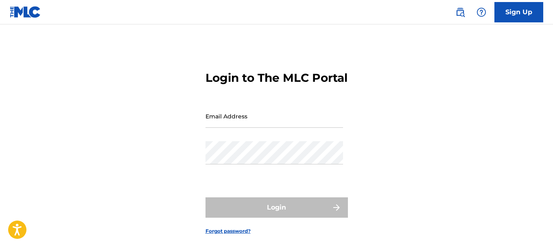
drag, startPoint x: 314, startPoint y: 139, endPoint x: 249, endPoint y: 135, distance: 65.6
click at [314, 128] on input "Email Address" at bounding box center [275, 116] width 138 height 23
click at [261, 128] on input "Email Address" at bounding box center [275, 116] width 138 height 23
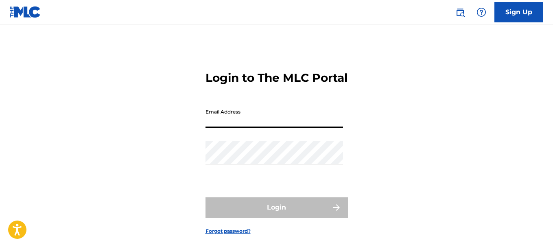
click at [235, 128] on input "Email Address" at bounding box center [275, 116] width 138 height 23
type input "[EMAIL_ADDRESS][DOMAIN_NAME]"
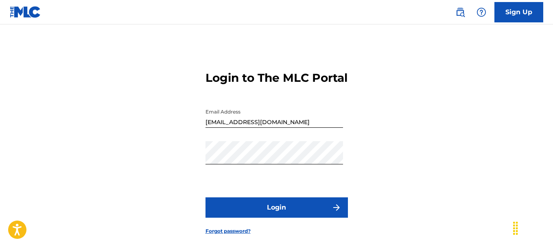
click at [278, 218] on button "Login" at bounding box center [277, 207] width 142 height 20
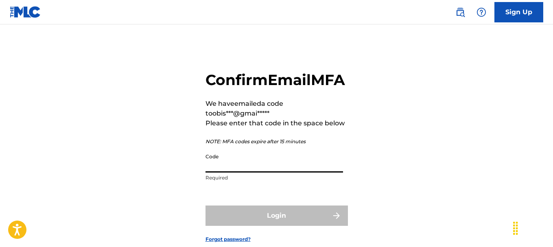
click at [250, 173] on input "Code" at bounding box center [275, 160] width 138 height 23
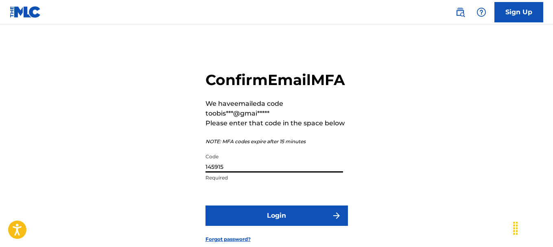
type input "145915"
click at [238, 226] on button "Login" at bounding box center [277, 216] width 142 height 20
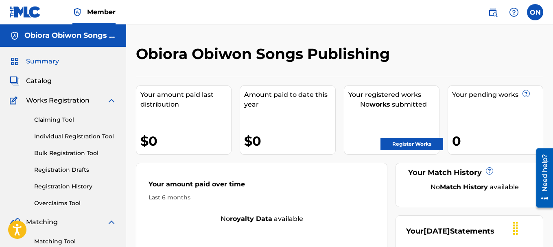
click at [69, 120] on link "Claiming Tool" at bounding box center [75, 120] width 82 height 9
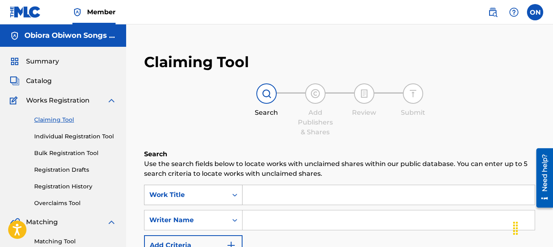
click at [233, 197] on icon "Search Form" at bounding box center [235, 195] width 8 height 8
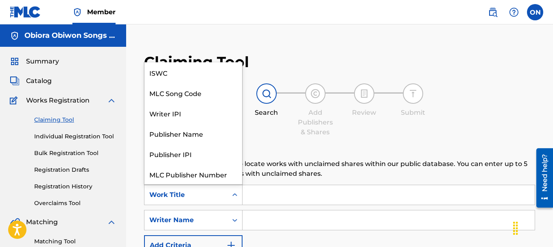
scroll to position [20, 0]
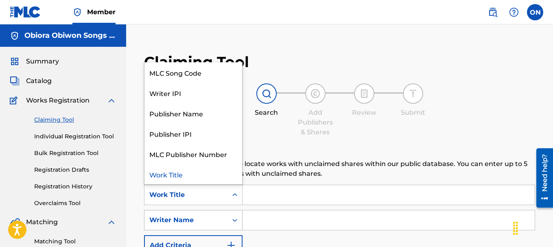
click at [230, 224] on div "Search Form" at bounding box center [235, 220] width 15 height 15
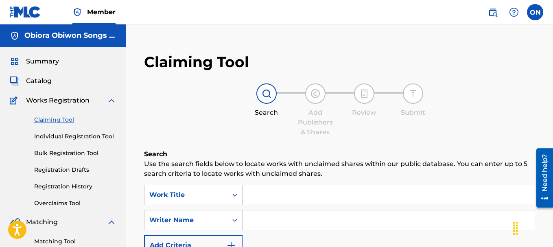
click at [292, 194] on input "Search Form" at bounding box center [389, 195] width 292 height 20
click at [235, 195] on icon "Search Form" at bounding box center [235, 195] width 8 height 8
click at [61, 138] on link "Individual Registration Tool" at bounding box center [75, 136] width 82 height 9
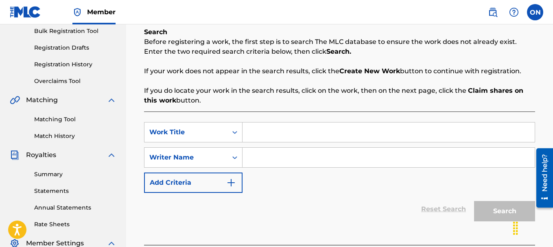
scroll to position [81, 0]
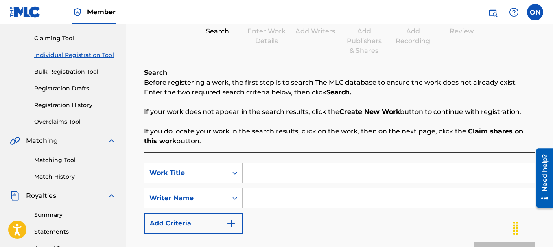
click at [260, 176] on input "Search Form" at bounding box center [389, 173] width 292 height 20
type input "Obi Mu O"
click at [252, 205] on input "Search Form" at bounding box center [389, 198] width 292 height 20
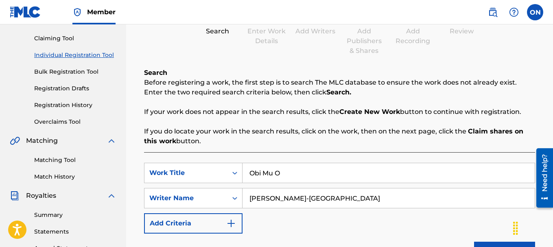
click at [409, 218] on div "SearchWithCriteria9cf09de8-7024-4415-801c-67d37b346ca5 Work Title Obi Mu O Sear…" at bounding box center [339, 198] width 391 height 71
click at [497, 213] on div "SearchWithCriteria9cf09de8-7024-4415-801c-67d37b346ca5 Work Title Obi Mu O Sear…" at bounding box center [339, 198] width 391 height 71
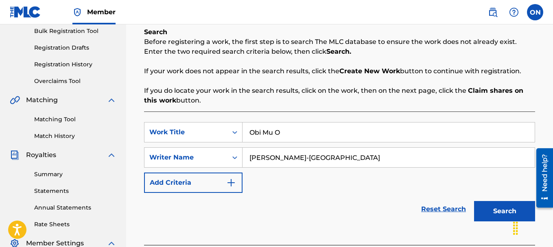
click at [498, 212] on button "Search" at bounding box center [504, 211] width 61 height 20
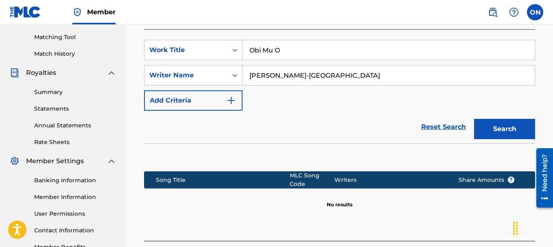
scroll to position [244, 0]
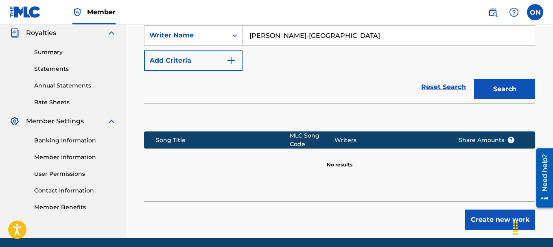
click at [341, 31] on input "[PERSON_NAME]-[GEOGRAPHIC_DATA]" at bounding box center [389, 36] width 292 height 20
click at [474, 79] on button "Search" at bounding box center [504, 89] width 61 height 20
type input "Obiora Obiwon Nwokolobia-Agu"
click at [474, 79] on button "Search" at bounding box center [504, 89] width 61 height 20
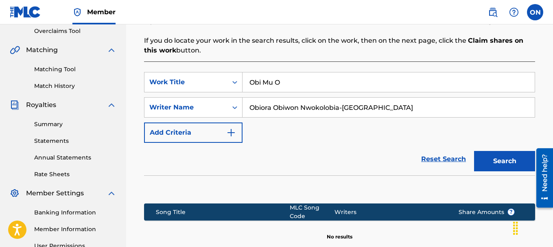
scroll to position [163, 0]
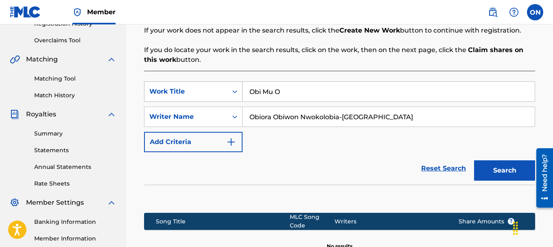
drag, startPoint x: 293, startPoint y: 93, endPoint x: 198, endPoint y: 90, distance: 95.3
click at [198, 90] on div "SearchWithCriteria9cf09de8-7024-4415-801c-67d37b346ca5 Work Title Obi Mu O" at bounding box center [339, 91] width 391 height 20
type input "Onyinye"
click at [474, 160] on button "Search" at bounding box center [504, 170] width 61 height 20
click at [300, 119] on input "Obiora Obiwon Nwokolobia-Agu" at bounding box center [389, 117] width 292 height 20
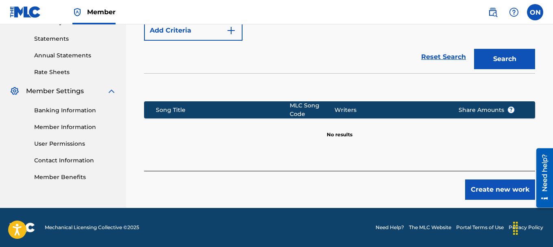
scroll to position [193, 0]
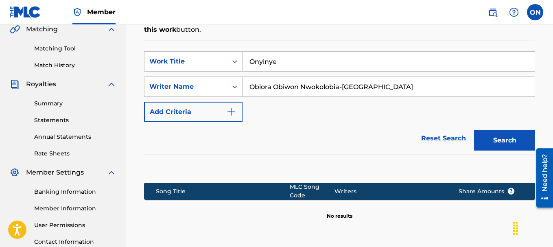
click at [300, 86] on input "Obiora Obiwon Nwokolobia-Agu" at bounding box center [389, 87] width 292 height 20
click at [474, 130] on button "Search" at bounding box center [504, 140] width 61 height 20
drag, startPoint x: 275, startPoint y: 88, endPoint x: 368, endPoint y: 88, distance: 92.8
click at [368, 88] on input "[PERSON_NAME]-[GEOGRAPHIC_DATA]" at bounding box center [389, 87] width 292 height 20
type input "Obiora Obiwon"
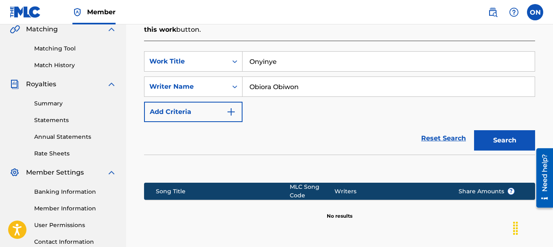
click at [474, 130] on button "Search" at bounding box center [504, 140] width 61 height 20
drag, startPoint x: 325, startPoint y: 66, endPoint x: 184, endPoint y: 71, distance: 140.9
click at [184, 71] on div "SearchWithCriteria9cf09de8-7024-4415-801c-67d37b346ca5 Work Title Onyinye" at bounding box center [339, 61] width 391 height 20
type input "Way Maker"
drag, startPoint x: 319, startPoint y: 92, endPoint x: 0, endPoint y: 93, distance: 319.1
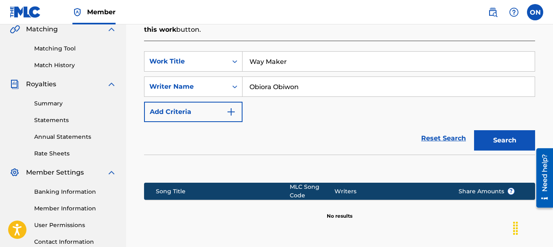
click at [0, 93] on main "Obiora Obiwon Songs Publishing Summary Catalog Works Registration Claiming Tool…" at bounding box center [276, 60] width 553 height 458
type input "Sinach"
click at [474, 130] on button "Search" at bounding box center [504, 140] width 61 height 20
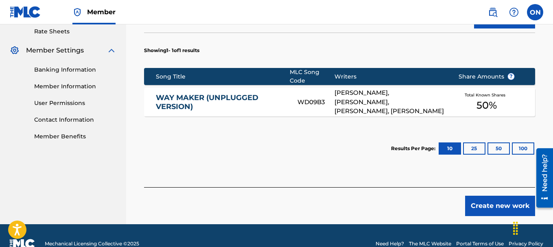
scroll to position [331, 0]
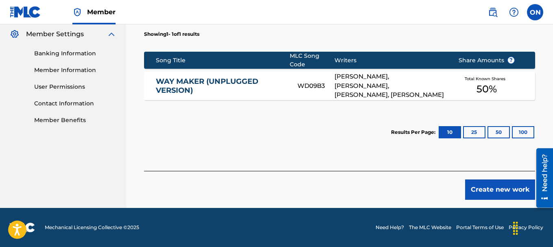
click at [476, 131] on button "25" at bounding box center [474, 132] width 22 height 12
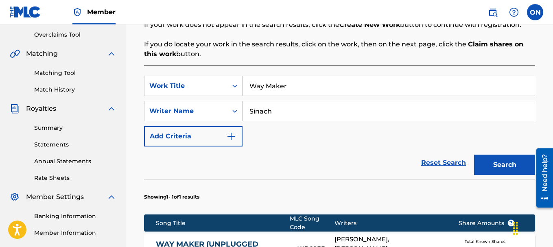
scroll to position [291, 0]
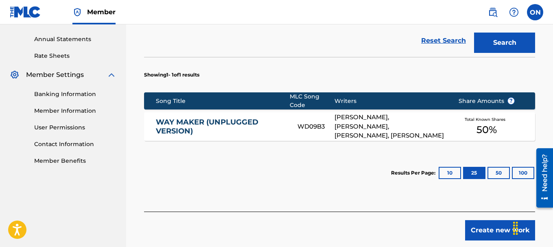
click at [446, 175] on button "10" at bounding box center [450, 173] width 22 height 12
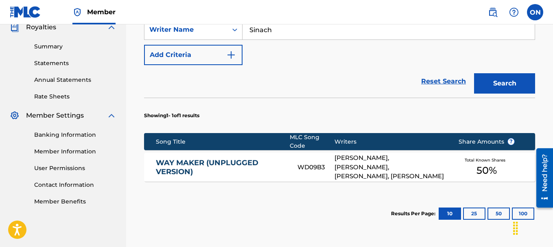
scroll to position [209, 0]
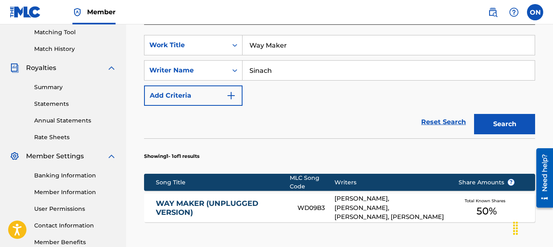
click at [299, 50] on input "Way Maker" at bounding box center [389, 45] width 292 height 20
drag, startPoint x: 291, startPoint y: 48, endPoint x: 192, endPoint y: 48, distance: 99.3
click at [192, 48] on div "SearchWithCriteria9cf09de8-7024-4415-801c-67d37b346ca5 Work Title Way Maker" at bounding box center [339, 45] width 391 height 20
type input "Hallelujah Eh"
drag, startPoint x: 280, startPoint y: 70, endPoint x: 179, endPoint y: 87, distance: 102.5
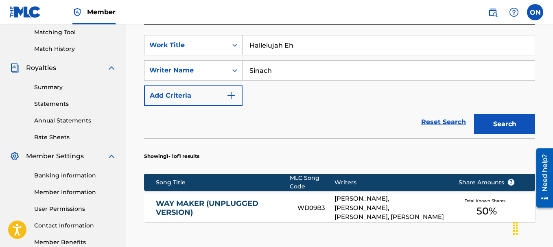
click at [179, 87] on div "SearchWithCriteria9cf09de8-7024-4415-801c-67d37b346ca5 Work Title Hallelujah Eh…" at bounding box center [339, 70] width 391 height 71
type input "Nathaniel Bassey"
click at [474, 114] on button "Search" at bounding box center [504, 124] width 61 height 20
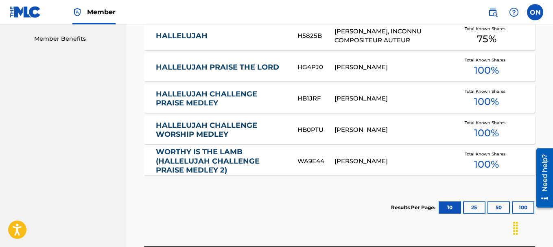
scroll to position [128, 0]
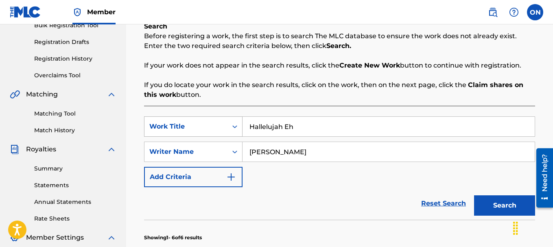
drag, startPoint x: 315, startPoint y: 125, endPoint x: 181, endPoint y: 133, distance: 134.2
click at [181, 133] on div "SearchWithCriteria9cf09de8-7024-4415-801c-67d37b346ca5 Work Title Hallelujah Eh" at bounding box center [339, 126] width 391 height 20
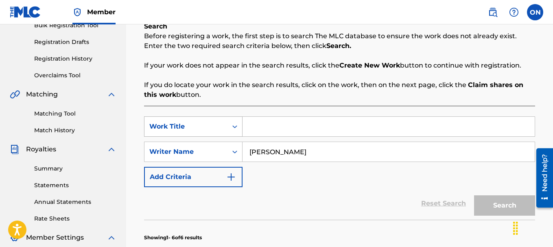
type input "M"
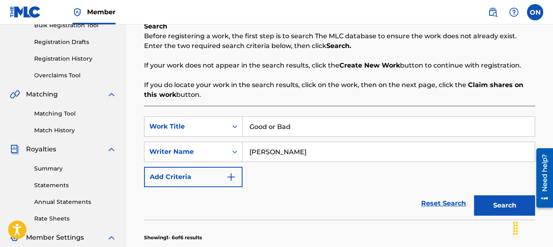
type input "Good or Bad"
drag, startPoint x: 324, startPoint y: 155, endPoint x: 121, endPoint y: 173, distance: 203.4
click at [121, 173] on main "Obiora Obiwon Songs Publishing Summary Catalog Works Registration Claiming Tool…" at bounding box center [276, 233] width 553 height 672
type input "Bouqui"
click at [474, 195] on button "Search" at bounding box center [504, 205] width 61 height 20
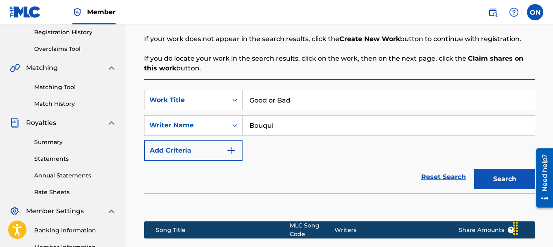
scroll to position [112, 0]
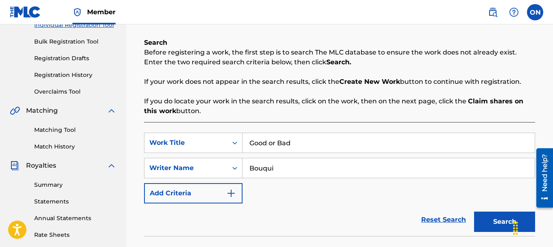
drag, startPoint x: 309, startPoint y: 146, endPoint x: 109, endPoint y: 143, distance: 199.9
click at [109, 143] on main "Obiora Obiwon Songs Publishing Summary Catalog Works Registration Claiming Tool…" at bounding box center [276, 142] width 553 height 458
click at [293, 141] on input "Search Form" at bounding box center [389, 143] width 292 height 20
click at [293, 171] on input "Bouqui" at bounding box center [389, 168] width 292 height 20
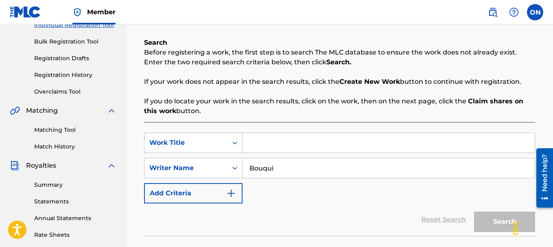
click at [290, 169] on input "Bouqui" at bounding box center [389, 168] width 292 height 20
click at [291, 146] on input "Search Form" at bounding box center [389, 143] width 292 height 20
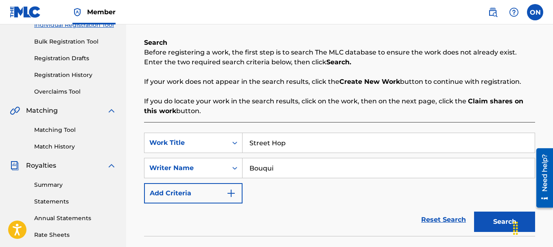
type input "Street Hop"
drag, startPoint x: 291, startPoint y: 164, endPoint x: 237, endPoint y: 169, distance: 54.0
click at [237, 169] on div "SearchWithCriteria2fef3d3e-b7d0-4653-ba1d-3d2925006866 Writer Name Bouqui" at bounding box center [339, 168] width 391 height 20
type input "Elajoe"
click at [474, 212] on button "Search" at bounding box center [504, 222] width 61 height 20
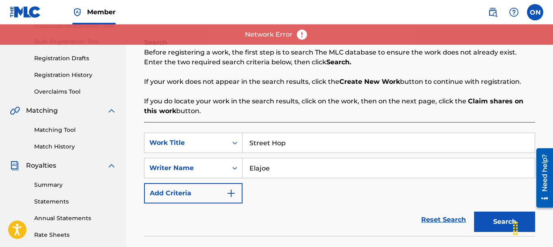
drag, startPoint x: 299, startPoint y: 144, endPoint x: 233, endPoint y: 155, distance: 67.3
click at [233, 155] on div "SearchWithCriteria9cf09de8-7024-4415-801c-67d37b346ca5 Work Title Street Hop Se…" at bounding box center [339, 168] width 391 height 71
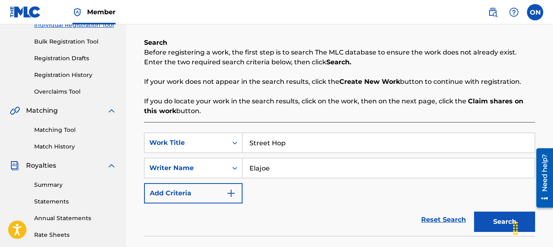
click at [298, 145] on input "Street Hop" at bounding box center [389, 143] width 292 height 20
type input "Str"
click at [247, 150] on input "Str" at bounding box center [389, 143] width 292 height 20
click at [434, 221] on link "Reset Search" at bounding box center [443, 220] width 53 height 18
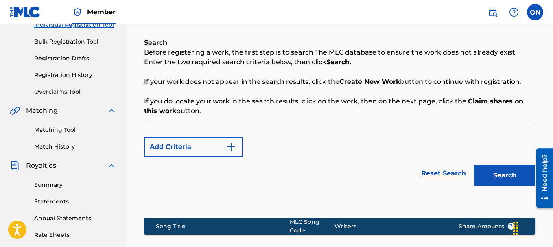
click at [199, 150] on button "Add Criteria" at bounding box center [193, 147] width 99 height 20
click at [199, 147] on button "Add Criteria" at bounding box center [193, 147] width 99 height 20
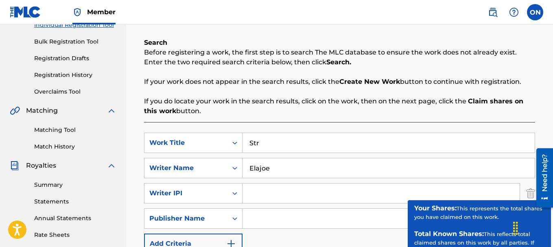
scroll to position [203, 0]
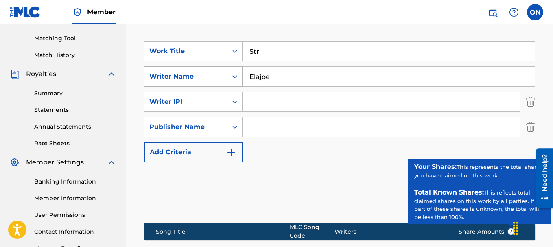
click at [233, 77] on icon "Search Form" at bounding box center [234, 76] width 5 height 3
click at [205, 176] on div "Reset Search Search" at bounding box center [339, 178] width 391 height 33
click at [281, 81] on input "Elajoe" at bounding box center [389, 77] width 292 height 20
type input "E"
click at [268, 58] on input "Str" at bounding box center [389, 52] width 292 height 20
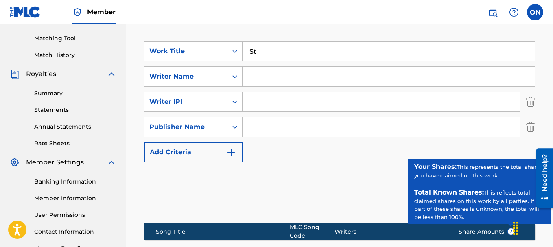
type input "S"
click at [263, 78] on input "Search Form" at bounding box center [389, 77] width 292 height 20
click at [531, 103] on img "Search Form" at bounding box center [530, 102] width 9 height 20
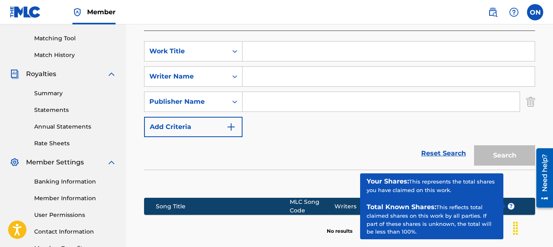
click at [531, 103] on img "Search Form" at bounding box center [530, 102] width 9 height 20
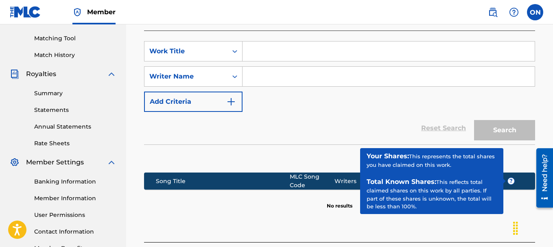
click at [272, 76] on input "Search Form" at bounding box center [389, 77] width 292 height 20
type input "Obiwon"
click at [157, 129] on div "Reset Search Search" at bounding box center [339, 128] width 391 height 33
click at [390, 136] on div "Reset Search Search" at bounding box center [339, 128] width 391 height 33
click at [277, 137] on div "Reset Search Search" at bounding box center [339, 128] width 391 height 33
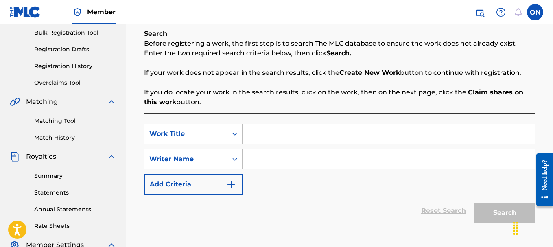
scroll to position [163, 0]
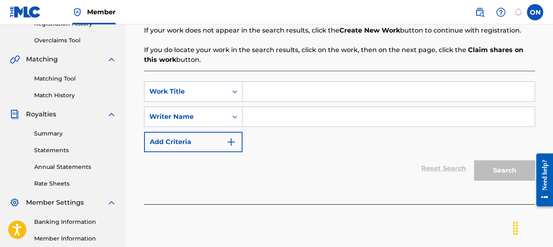
click at [266, 116] on input "Search Form" at bounding box center [389, 117] width 292 height 20
type input "Obiwon"
click at [285, 99] on input "Search Form" at bounding box center [389, 92] width 292 height 20
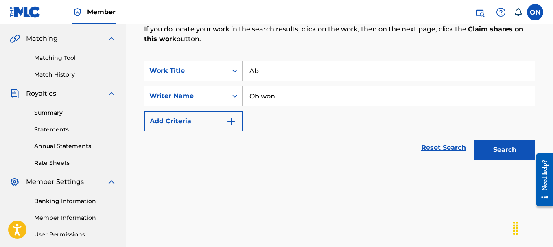
scroll to position [204, 0]
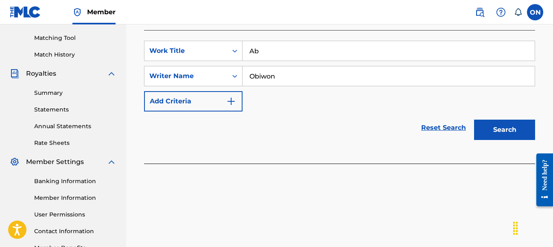
type input "Ab"
click at [285, 78] on input "Obiwon" at bounding box center [389, 76] width 292 height 20
type input "O"
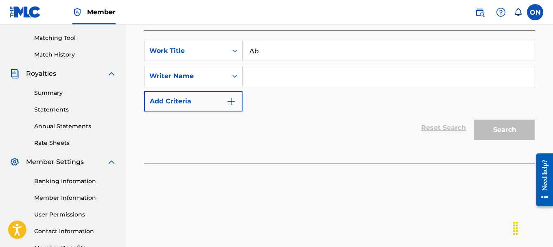
click at [285, 49] on input "Ab" at bounding box center [389, 51] width 292 height 20
type input "[PERSON_NAME] of Music"
click at [284, 68] on input "Search Form" at bounding box center [389, 76] width 292 height 20
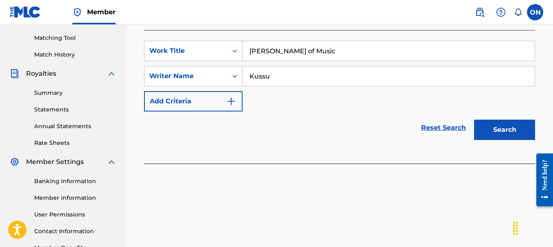
click at [474, 120] on button "Search" at bounding box center [504, 130] width 61 height 20
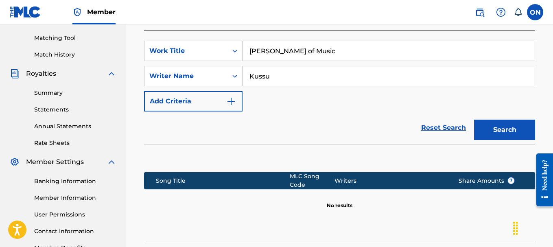
drag, startPoint x: 339, startPoint y: 54, endPoint x: 328, endPoint y: 53, distance: 11.0
click at [334, 54] on input "[PERSON_NAME] of Music" at bounding box center [389, 51] width 292 height 20
drag, startPoint x: 288, startPoint y: 78, endPoint x: 204, endPoint y: 81, distance: 83.9
click at [204, 81] on div "SearchWithCriteria7808db00-a097-4787-b728-0fd673f04359 Writer Name [PERSON_NAME]" at bounding box center [339, 76] width 391 height 20
type input "Murder Riddim"
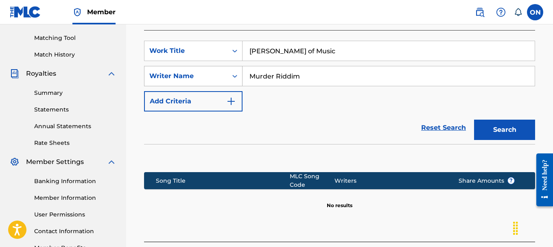
click at [474, 120] on button "Search" at bounding box center [504, 130] width 61 height 20
drag, startPoint x: 346, startPoint y: 50, endPoint x: 15, endPoint y: 57, distance: 331.0
click at [15, 57] on main "Obiora Obiwon Songs Publishing Summary Catalog Works Registration Claiming Tool…" at bounding box center [276, 50] width 553 height 458
click at [474, 120] on button "Search" at bounding box center [504, 130] width 61 height 20
drag, startPoint x: 288, startPoint y: 52, endPoint x: 192, endPoint y: 53, distance: 95.7
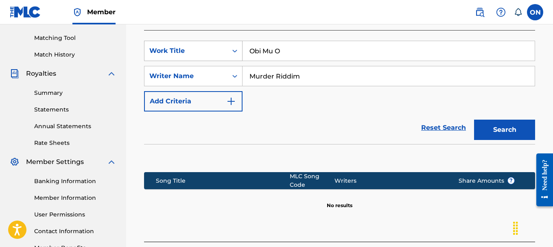
click at [192, 53] on div "SearchWithCriteria22642d1b-fc2b-4982-b0e8-7ebdade7448a Work Title Obi Mu O" at bounding box center [339, 51] width 391 height 20
type input "Onyinye"
click at [474, 120] on button "Search" at bounding box center [504, 130] width 61 height 20
drag, startPoint x: 204, startPoint y: 125, endPoint x: 214, endPoint y: 123, distance: 9.7
click at [205, 125] on div "Reset Search Search" at bounding box center [339, 128] width 391 height 33
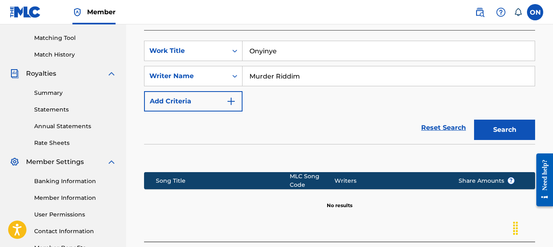
drag, startPoint x: 352, startPoint y: 77, endPoint x: 0, endPoint y: 148, distance: 359.1
click at [0, 148] on main "Obiora Obiwon Songs Publishing Summary Catalog Works Registration Claiming Tool…" at bounding box center [276, 50] width 553 height 458
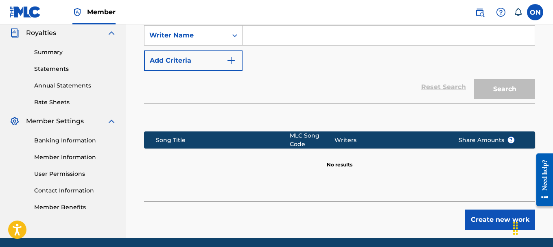
scroll to position [274, 0]
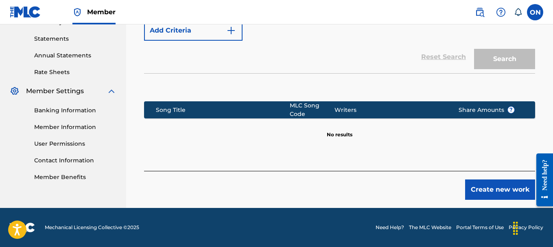
click at [503, 193] on button "Create new work" at bounding box center [500, 190] width 70 height 20
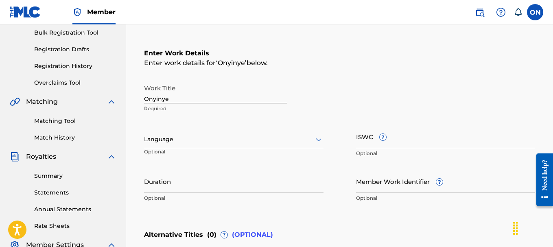
scroll to position [112, 0]
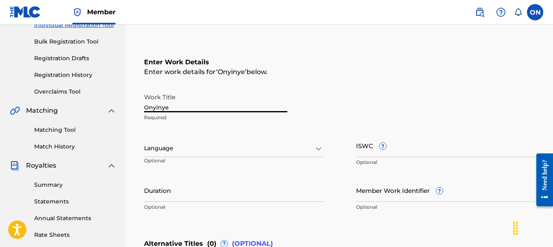
click at [181, 104] on input "Onyinye" at bounding box center [215, 100] width 143 height 23
click at [177, 148] on div at bounding box center [234, 148] width 180 height 10
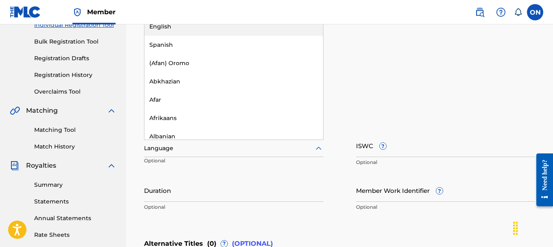
click at [180, 25] on div "English" at bounding box center [234, 27] width 179 height 18
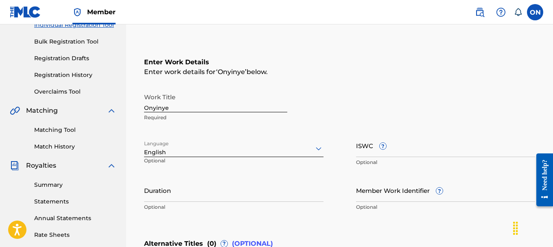
scroll to position [152, 0]
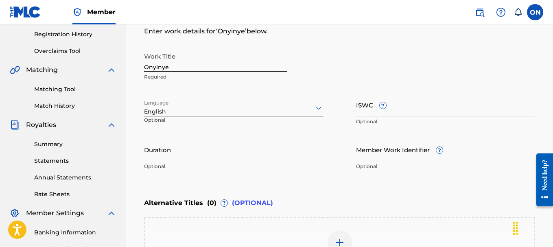
click at [175, 155] on input "Duration" at bounding box center [234, 149] width 180 height 23
click at [168, 152] on input "Duration" at bounding box center [234, 149] width 180 height 23
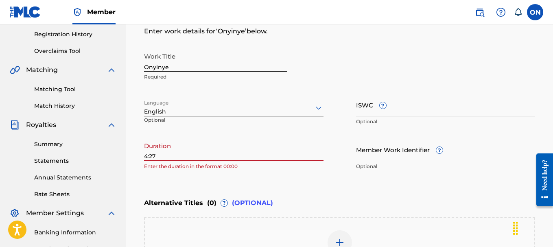
click at [144, 155] on input "4:27" at bounding box center [234, 149] width 180 height 23
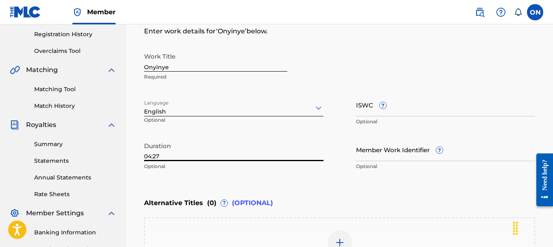
type input "04:27"
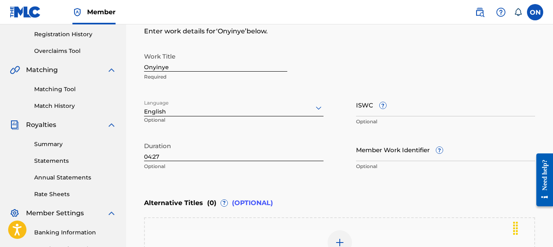
click at [132, 180] on div "Register Work Search Enter Work Details Add Writers Add Publishers & Shares Add…" at bounding box center [339, 114] width 427 height 442
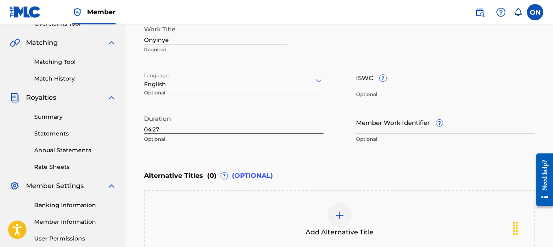
scroll to position [193, 0]
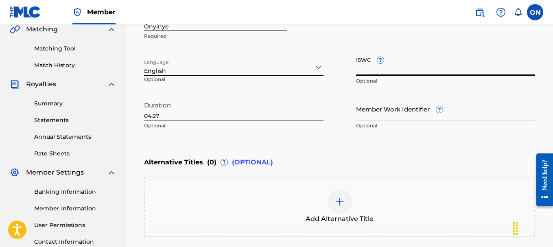
click at [409, 65] on input "ISWC ?" at bounding box center [446, 64] width 180 height 23
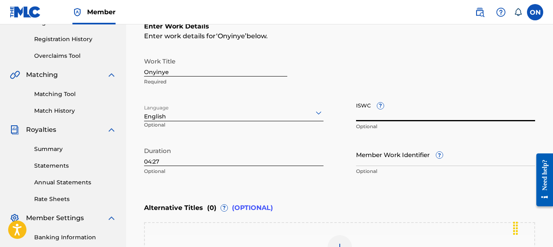
scroll to position [152, 0]
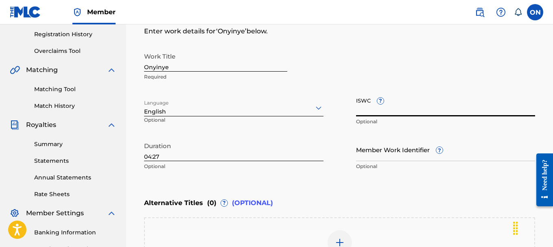
click at [381, 101] on span "?" at bounding box center [380, 101] width 7 height 7
click at [381, 101] on input "ISWC ?" at bounding box center [446, 104] width 180 height 23
paste input "T-902.716.271-6"
type input "T-902.716.271-6"
click at [290, 187] on div "Enter Work Details Enter work details for ‘ Onyinye ’ below. Work Title Onyinye…" at bounding box center [339, 95] width 391 height 197
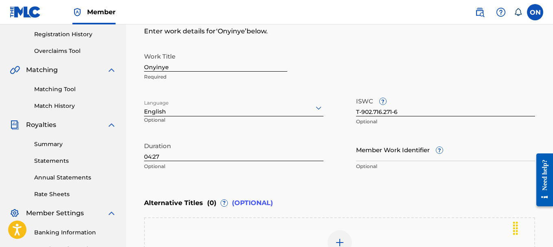
click at [316, 182] on div "Enter Work Details Enter work details for ‘ Onyinye ’ below. Work Title Onyinye…" at bounding box center [339, 95] width 391 height 197
click at [365, 154] on input "Member Work Identifier ?" at bounding box center [446, 149] width 180 height 23
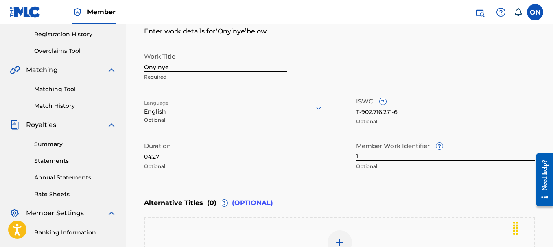
type input "1"
click at [319, 180] on div "Enter Work Details Enter work details for ‘ Onyinye ’ below. Work Title Onyinye…" at bounding box center [339, 95] width 391 height 197
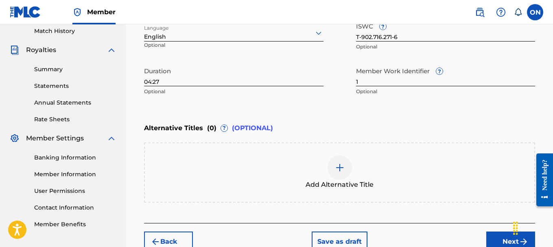
scroll to position [274, 0]
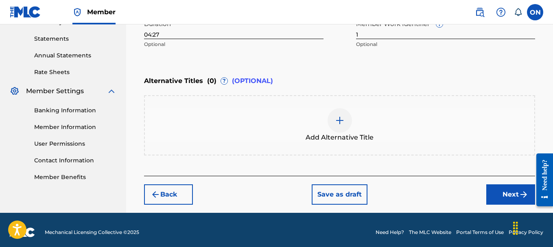
click at [499, 194] on button "Next" at bounding box center [510, 194] width 49 height 20
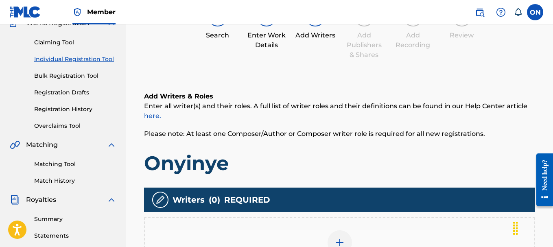
scroll to position [199, 0]
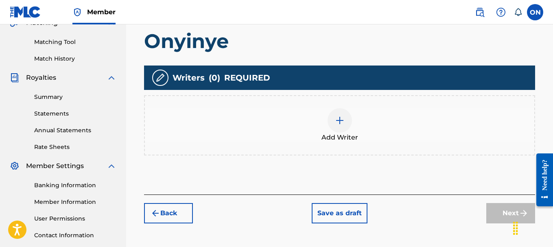
click at [339, 118] on img at bounding box center [340, 121] width 10 height 10
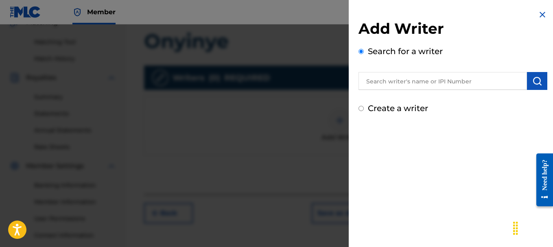
click at [394, 82] on input "text" at bounding box center [443, 81] width 169 height 18
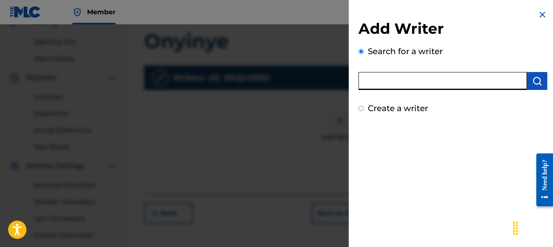
click at [394, 82] on input "text" at bounding box center [443, 81] width 169 height 18
type input "[PERSON_NAME]-[GEOGRAPHIC_DATA]"
click at [367, 149] on div "Add Writer Search for a writer [PERSON_NAME]-Agu Create a writer" at bounding box center [453, 123] width 208 height 247
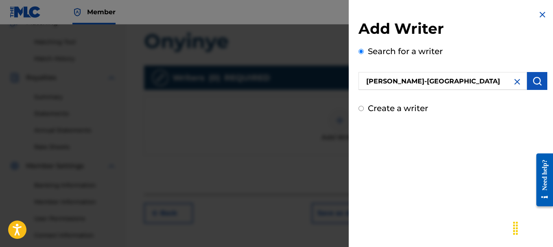
click at [361, 109] on input "Create a writer" at bounding box center [361, 108] width 5 height 5
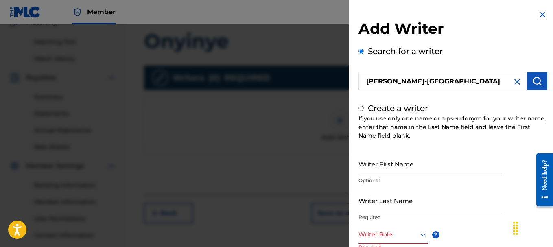
radio input "false"
radio input "true"
click at [362, 53] on input "Search for a writer" at bounding box center [361, 51] width 5 height 5
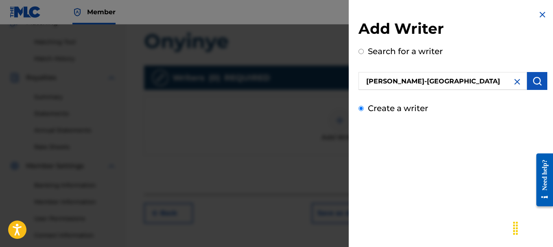
radio input "true"
click at [451, 82] on input "[PERSON_NAME]-[GEOGRAPHIC_DATA]" at bounding box center [443, 81] width 169 height 18
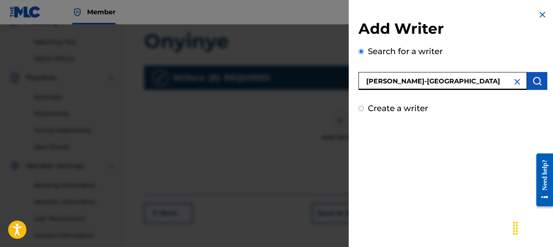
drag, startPoint x: 451, startPoint y: 82, endPoint x: 344, endPoint y: 66, distance: 108.6
click at [344, 66] on div "Add Writer Search for a writer [PERSON_NAME]-Agu Create a writer" at bounding box center [276, 135] width 553 height 223
click at [383, 153] on div "Add Writer Search for a writer Create a writer" at bounding box center [453, 123] width 208 height 247
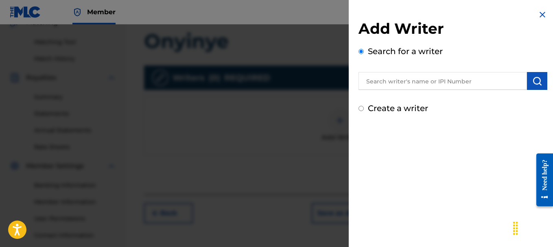
click at [403, 83] on input "text" at bounding box center [443, 81] width 169 height 18
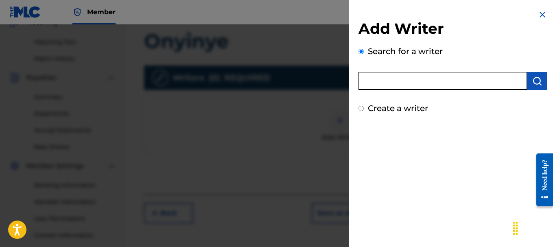
paste input "00583216742"
type input "00583216742"
click at [538, 81] on img "submit" at bounding box center [537, 81] width 10 height 10
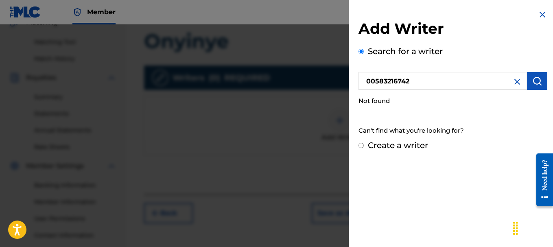
click at [361, 146] on input "Create a writer" at bounding box center [361, 145] width 5 height 5
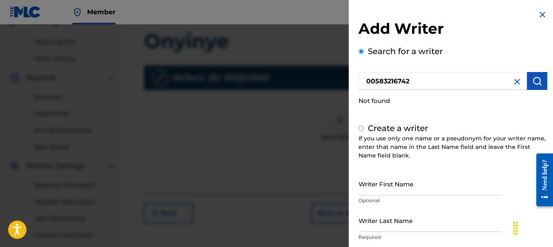
radio input "false"
radio input "true"
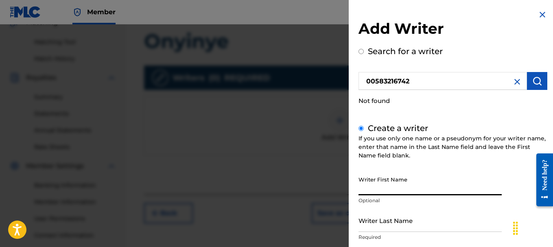
click at [381, 188] on input "Writer First Name" at bounding box center [430, 183] width 143 height 23
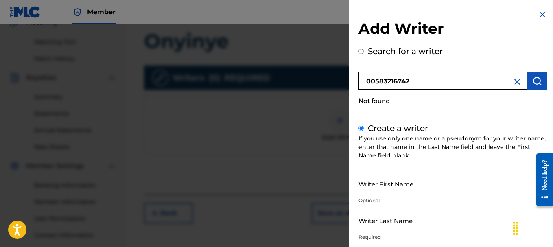
drag, startPoint x: 433, startPoint y: 82, endPoint x: 366, endPoint y: 85, distance: 66.8
click at [364, 86] on input "00583216742" at bounding box center [443, 81] width 169 height 18
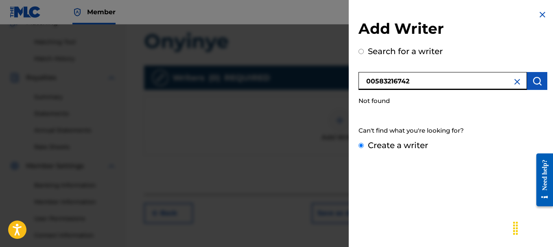
radio input "true"
type input "n"
click at [494, 83] on input "NWOKOLOBIA-AGU OBIORA IFEANYYI" at bounding box center [443, 81] width 169 height 18
click at [491, 83] on input "NWOKOLOBIA-AGU OBIORA IFEANYYI" at bounding box center [443, 81] width 169 height 18
type input "NWOKOLOBIA-AGU [PERSON_NAME]"
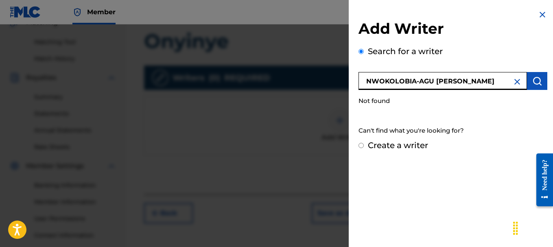
click at [537, 84] on img "submit" at bounding box center [537, 81] width 10 height 10
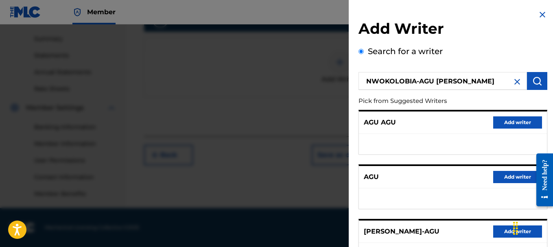
scroll to position [177, 0]
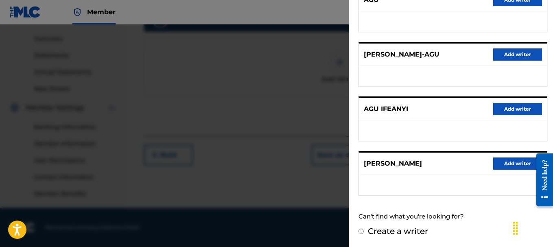
click at [525, 57] on button "Add writer" at bounding box center [517, 54] width 49 height 12
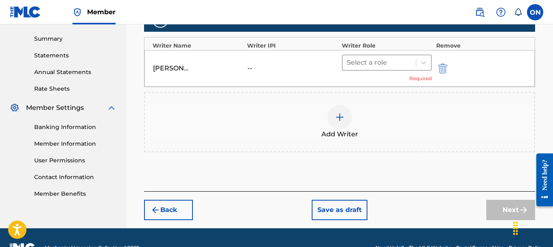
click at [380, 63] on div at bounding box center [380, 62] width 66 height 11
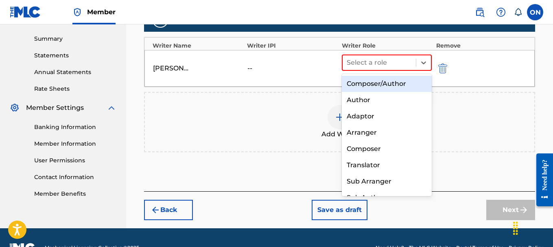
click at [375, 84] on div "Composer/Author" at bounding box center [387, 84] width 90 height 16
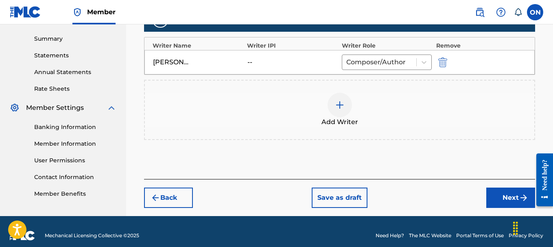
click at [249, 61] on div "--" at bounding box center [265, 62] width 37 height 10
click at [206, 122] on div "Add Writer" at bounding box center [340, 110] width 390 height 34
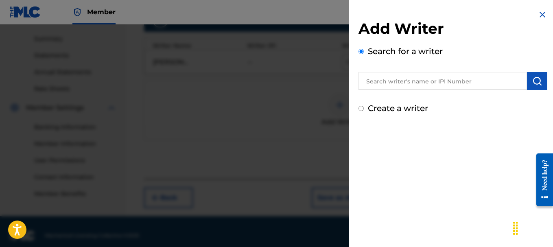
drag, startPoint x: 444, startPoint y: 116, endPoint x: 427, endPoint y: 91, distance: 30.1
click at [444, 116] on div "Add Writer Search for a writer Create a writer" at bounding box center [453, 62] width 208 height 124
click at [425, 83] on input "text" at bounding box center [443, 81] width 169 height 18
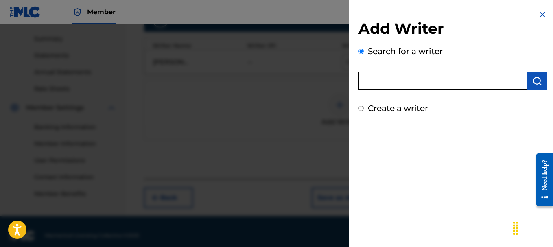
type input "[PERSON_NAME]-AGU"
click at [533, 79] on img "submit" at bounding box center [537, 81] width 10 height 10
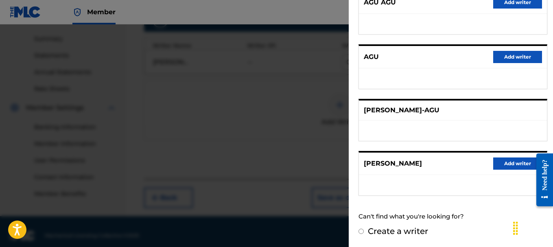
scroll to position [266, 0]
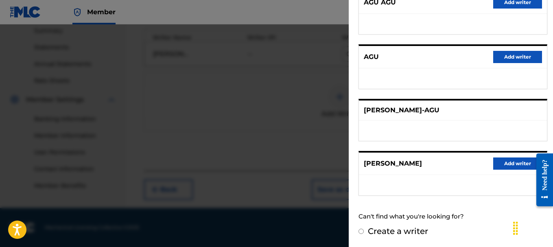
click at [228, 131] on div at bounding box center [276, 147] width 553 height 247
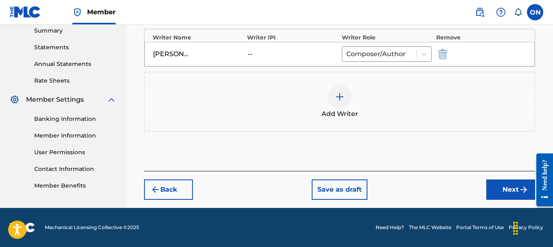
click at [512, 186] on button "Next" at bounding box center [510, 190] width 49 height 20
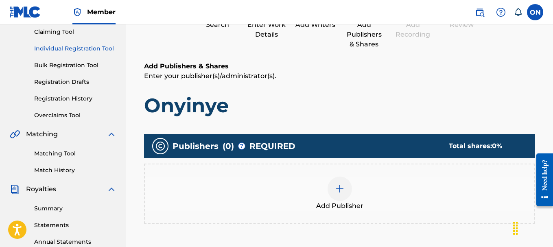
scroll to position [163, 0]
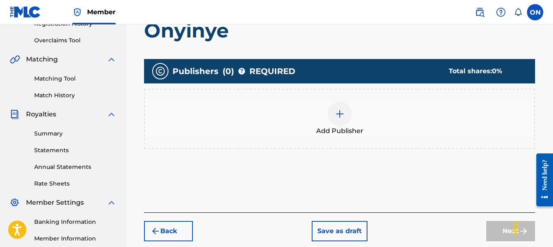
click at [341, 114] on img at bounding box center [340, 114] width 10 height 10
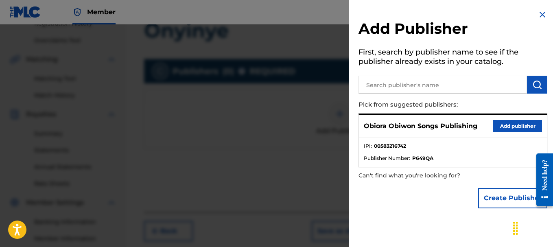
click at [522, 129] on button "Add publisher" at bounding box center [517, 126] width 49 height 12
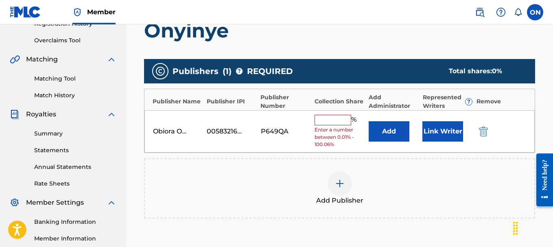
click at [326, 116] on input "text" at bounding box center [333, 120] width 37 height 11
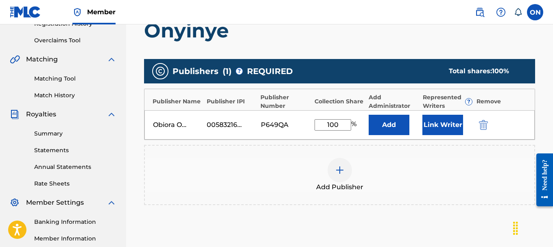
click at [278, 162] on div "Add Publisher" at bounding box center [340, 175] width 390 height 34
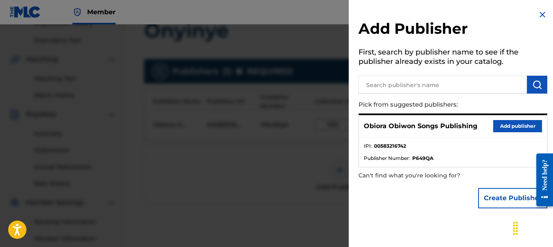
click at [239, 169] on div at bounding box center [276, 147] width 553 height 247
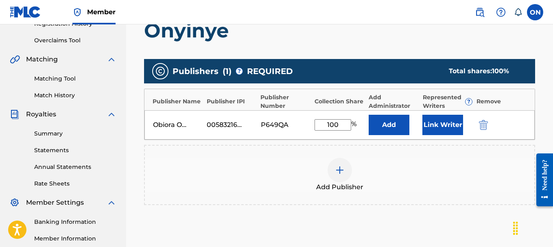
click at [344, 125] on input "100" at bounding box center [333, 124] width 37 height 11
type input "1"
type input "100"
click at [426, 164] on div "Add Publisher" at bounding box center [340, 175] width 390 height 34
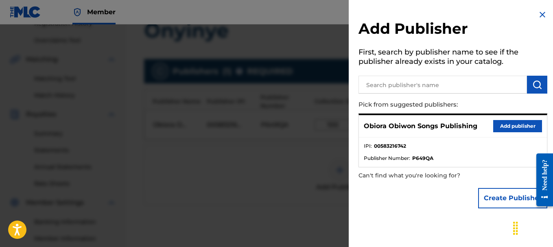
click at [191, 161] on div at bounding box center [276, 147] width 553 height 247
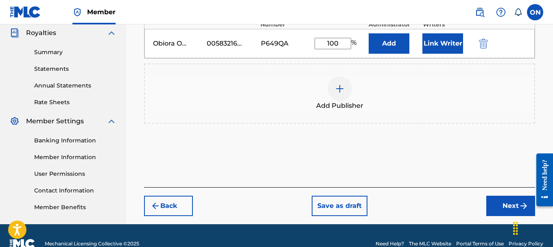
scroll to position [261, 0]
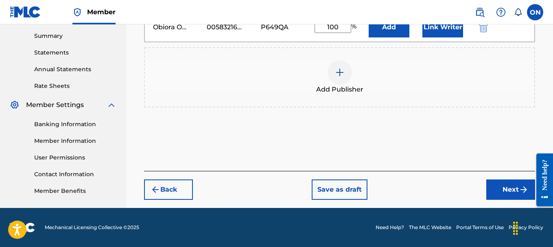
click at [499, 190] on button "Next" at bounding box center [510, 190] width 49 height 20
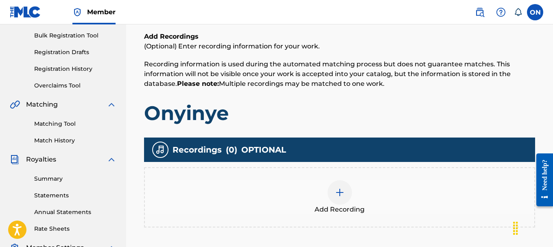
scroll to position [118, 0]
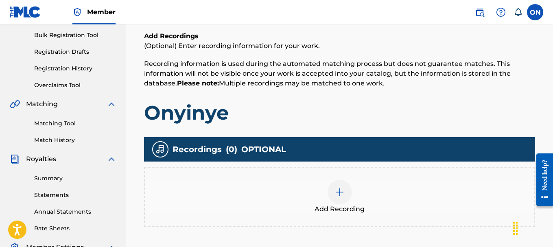
click at [339, 192] on img at bounding box center [340, 192] width 10 height 10
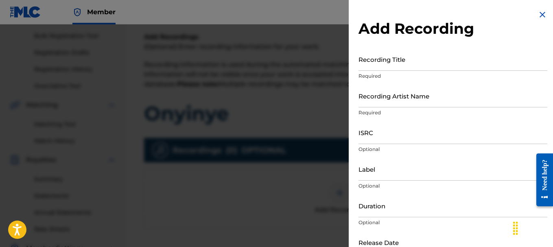
scroll to position [37, 0]
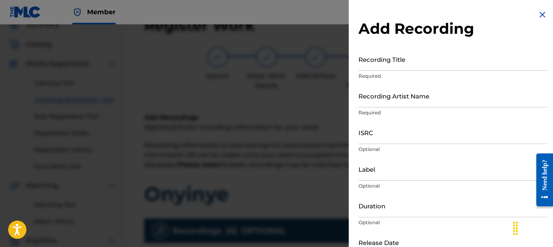
click at [369, 66] on input "Recording Title" at bounding box center [453, 59] width 189 height 23
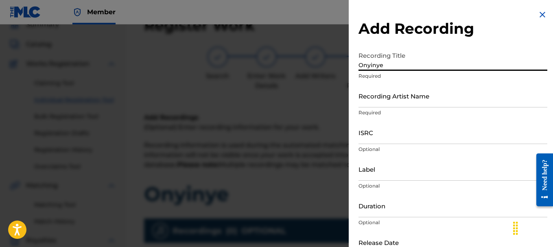
type input "Onyinye"
click at [387, 101] on input "Recording Artist Name" at bounding box center [453, 95] width 189 height 23
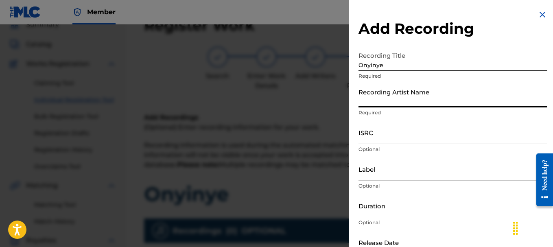
click at [385, 104] on input "Recording Artist Name" at bounding box center [453, 95] width 189 height 23
type input "Obiwon"
click at [387, 136] on input "ISRC" at bounding box center [453, 132] width 189 height 23
